Goal: Transaction & Acquisition: Purchase product/service

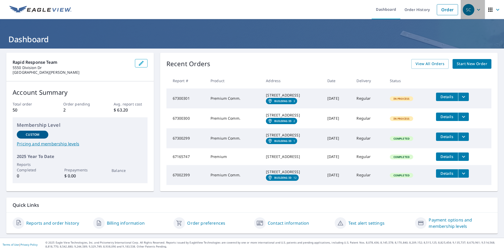
click at [472, 9] on span "SC" at bounding box center [473, 9] width 20 height 13
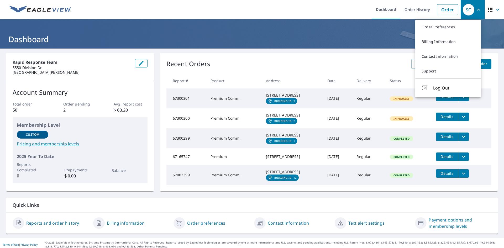
click at [427, 42] on link "Billing Information" at bounding box center [449, 41] width 66 height 15
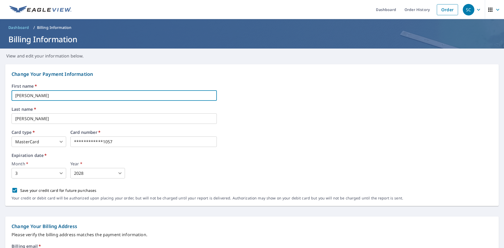
drag, startPoint x: 41, startPoint y: 96, endPoint x: -11, endPoint y: 96, distance: 52.3
click at [0, 96] on html "**********" at bounding box center [252, 124] width 504 height 248
type input "[PERSON_NAME]"
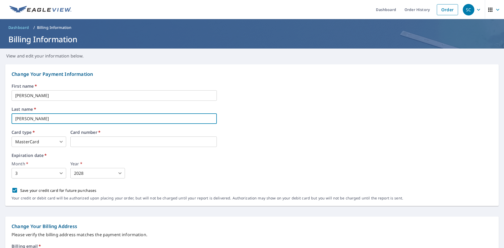
drag, startPoint x: 32, startPoint y: 120, endPoint x: 8, endPoint y: 118, distance: 23.4
click at [8, 118] on div "Change Your Payment Information First name   * [PERSON_NAME] ​ Last name   * [P…" at bounding box center [252, 135] width 494 height 142
type input "Carreras"
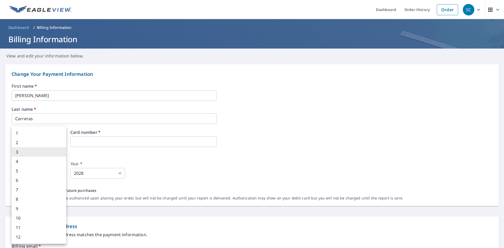
click at [32, 173] on body "SC SC Dashboard Order History Order SC Dashboard / Billing Information Billing …" at bounding box center [252, 124] width 504 height 248
click at [169, 171] on div at bounding box center [252, 124] width 504 height 248
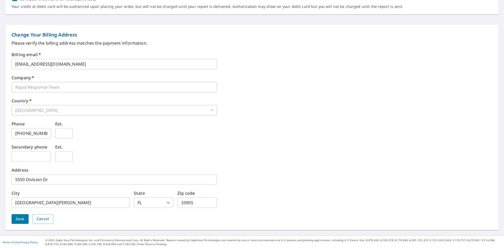
scroll to position [193, 0]
click at [19, 219] on span "Save" at bounding box center [20, 218] width 9 height 7
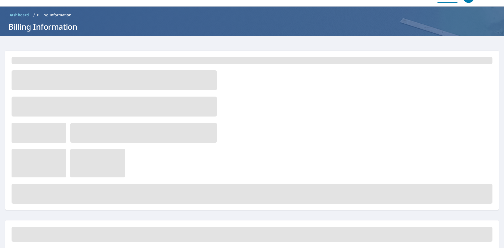
scroll to position [0, 0]
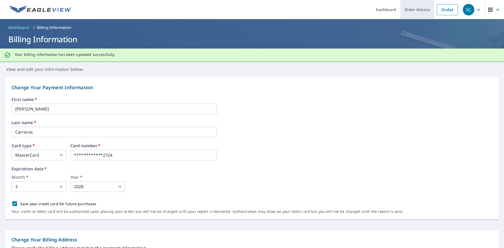
click at [414, 9] on link "Order History" at bounding box center [418, 9] width 34 height 19
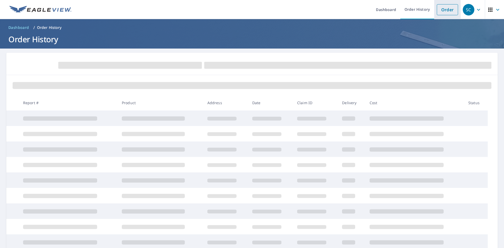
click at [444, 9] on link "Order" at bounding box center [447, 9] width 21 height 11
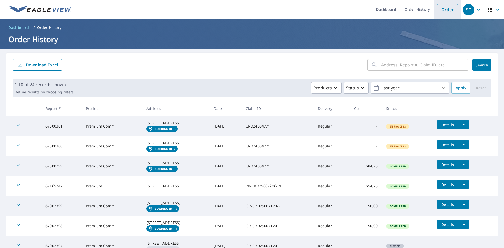
click at [446, 11] on link "Order" at bounding box center [447, 9] width 21 height 11
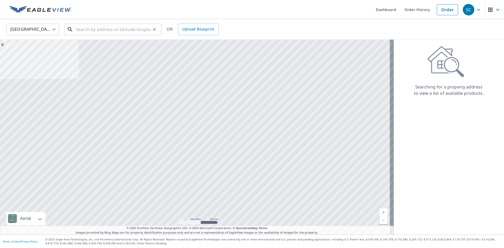
click at [88, 28] on input "text" at bounding box center [113, 29] width 75 height 15
paste input "[STREET_ADDRESS]"
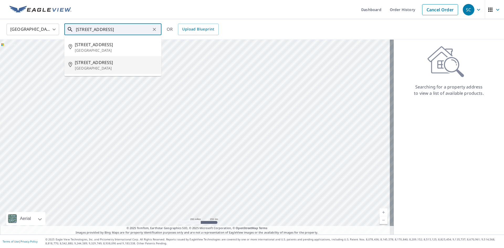
click at [99, 66] on p "[GEOGRAPHIC_DATA]" at bounding box center [116, 68] width 82 height 5
type input "[STREET_ADDRESS]"
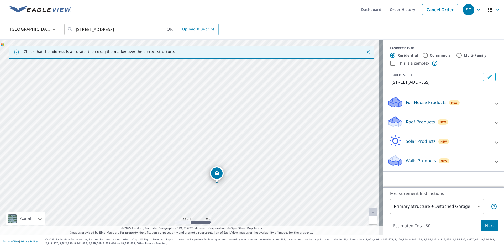
drag, startPoint x: 66, startPoint y: 142, endPoint x: 232, endPoint y: 156, distance: 166.1
click at [232, 156] on div "[STREET_ADDRESS]" at bounding box center [192, 137] width 384 height 195
click at [435, 106] on p "Full House Products" at bounding box center [426, 102] width 41 height 6
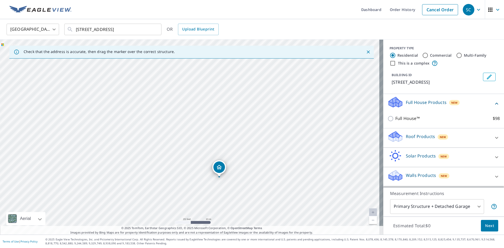
click at [472, 144] on div "Roof Products New" at bounding box center [439, 138] width 103 height 15
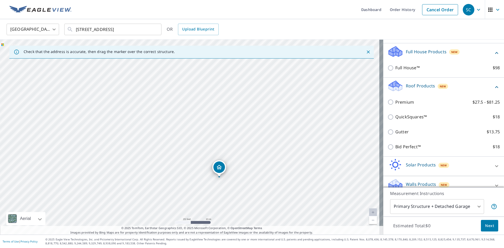
scroll to position [53, 0]
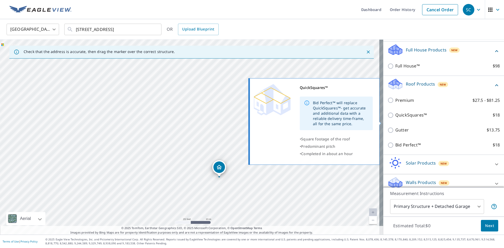
click at [389, 118] on input "QuickSquares™ $18" at bounding box center [392, 115] width 8 height 6
checkbox input "true"
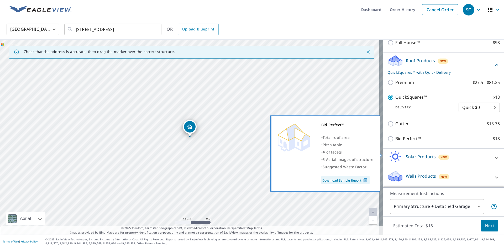
scroll to position [82, 0]
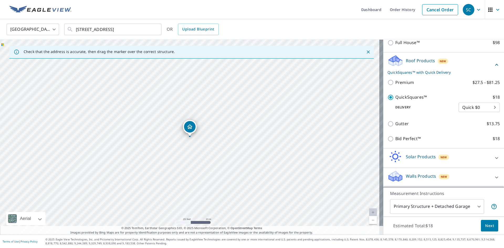
click at [488, 226] on span "Next" at bounding box center [489, 226] width 9 height 7
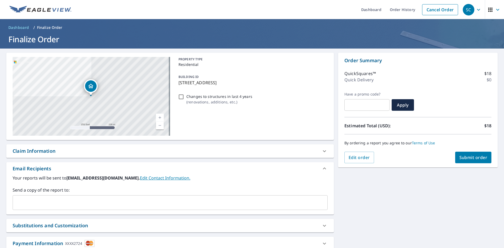
click at [90, 153] on div "Claim Information" at bounding box center [166, 151] width 306 height 7
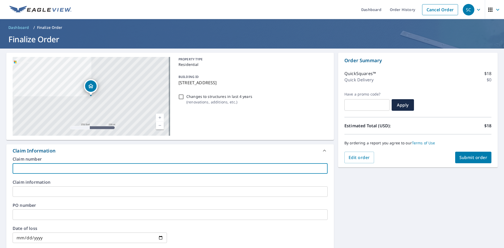
drag, startPoint x: 25, startPoint y: 168, endPoint x: 28, endPoint y: 165, distance: 3.9
click at [25, 168] on input "text" at bounding box center [170, 168] width 315 height 11
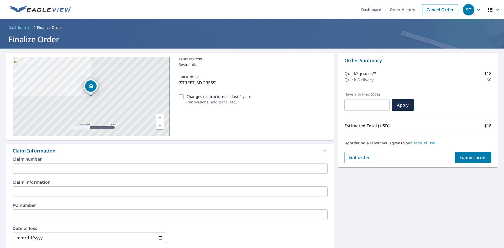
click at [43, 166] on input "text" at bounding box center [170, 168] width 315 height 11
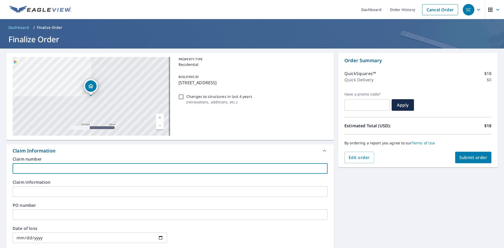
paste input "OR-CRD25007233-RE"
type input "OR-CRD25007233-RE"
click at [46, 192] on input "text" at bounding box center [170, 192] width 315 height 11
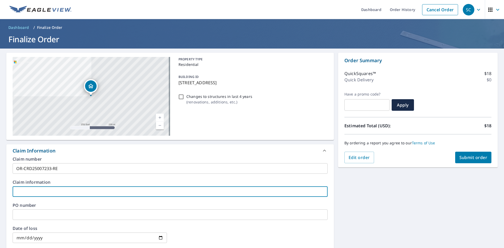
paste input "[GEOGRAPHIC_DATA] [GEOGRAPHIC_DATA] ROOF"
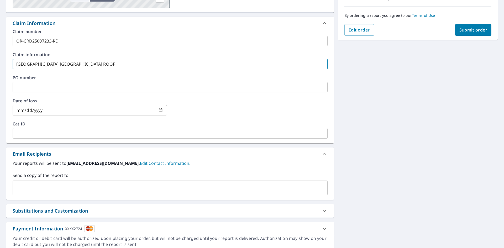
scroll to position [131, 0]
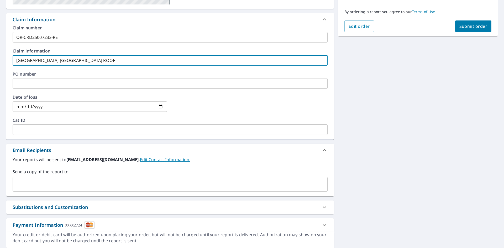
type input "[GEOGRAPHIC_DATA] [GEOGRAPHIC_DATA] ROOF"
click at [24, 184] on input "text" at bounding box center [166, 184] width 303 height 10
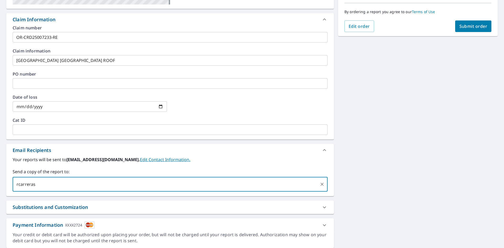
type input "rcarreras"
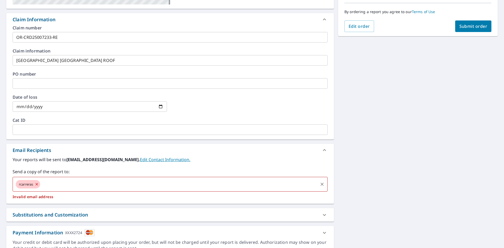
click at [38, 185] on icon at bounding box center [37, 184] width 2 height 2
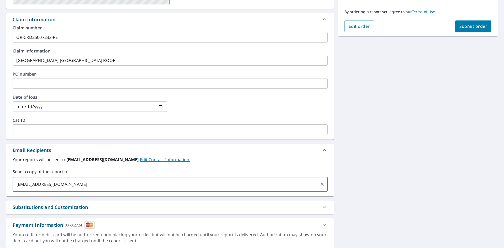
type input "[EMAIL_ADDRESS][DOMAIN_NAME]"
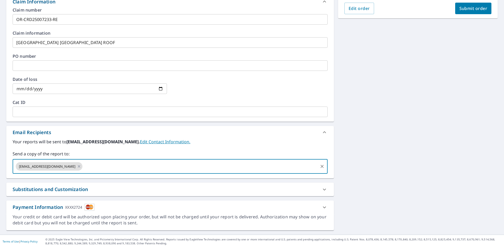
scroll to position [0, 0]
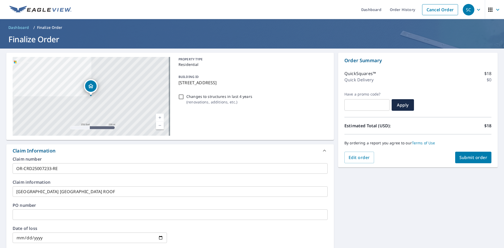
drag, startPoint x: 477, startPoint y: 157, endPoint x: 420, endPoint y: 221, distance: 85.8
click at [432, 224] on div "[STREET_ADDRESS] Aerial Road A standard road map Aerial A detailed look from ab…" at bounding box center [252, 216] width 504 height 335
click at [467, 157] on span "Submit order" at bounding box center [474, 158] width 28 height 6
